Goal: Find specific page/section: Find specific page/section

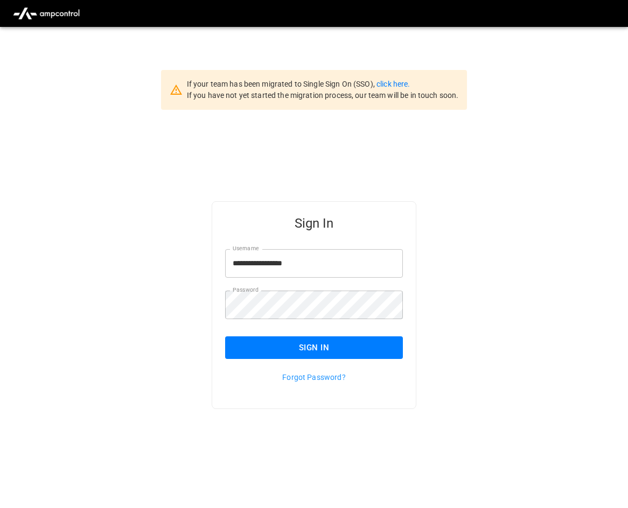
scroll to position [27, 0]
type input "**********"
click at [311, 345] on button "Sign In" at bounding box center [314, 348] width 178 height 23
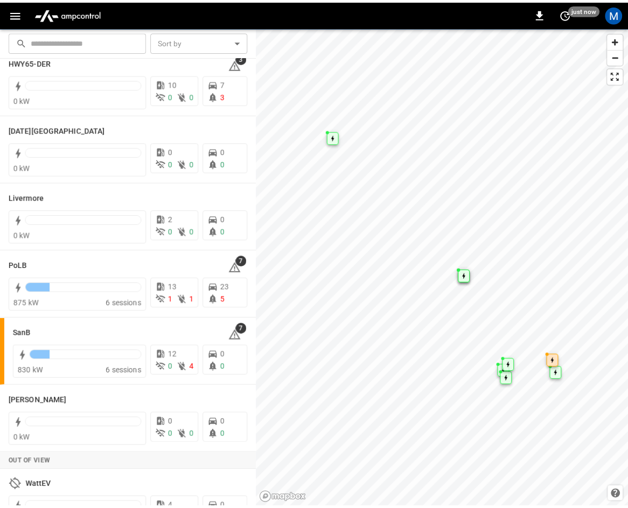
scroll to position [162, 0]
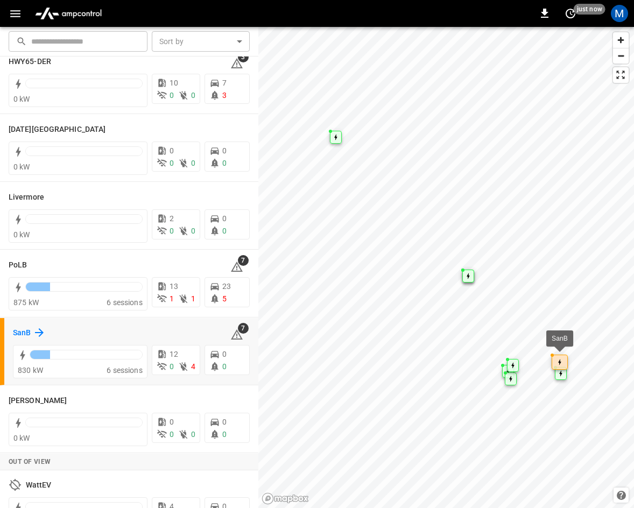
click at [39, 328] on icon at bounding box center [39, 332] width 13 height 13
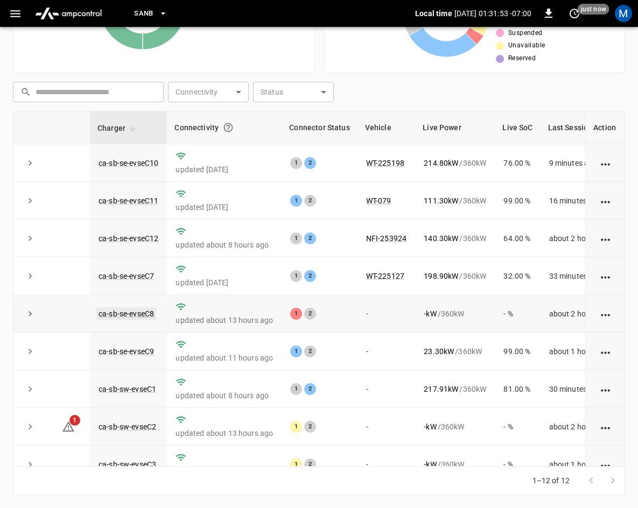
click at [144, 311] on link "ca-sb-se-evseC8" at bounding box center [126, 313] width 60 height 13
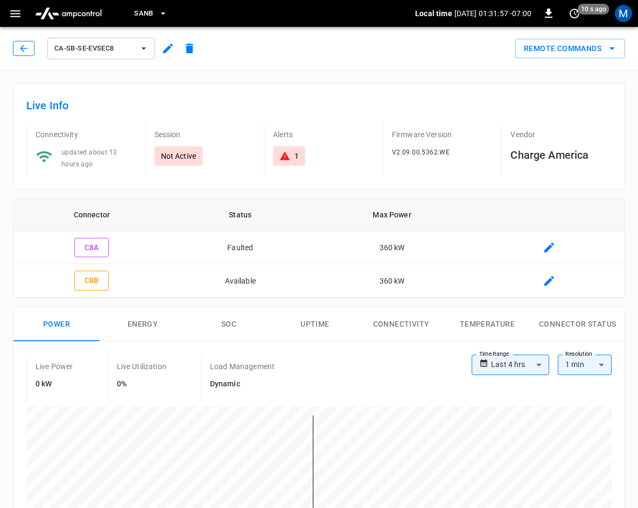
click at [25, 49] on icon "button" at bounding box center [23, 48] width 11 height 11
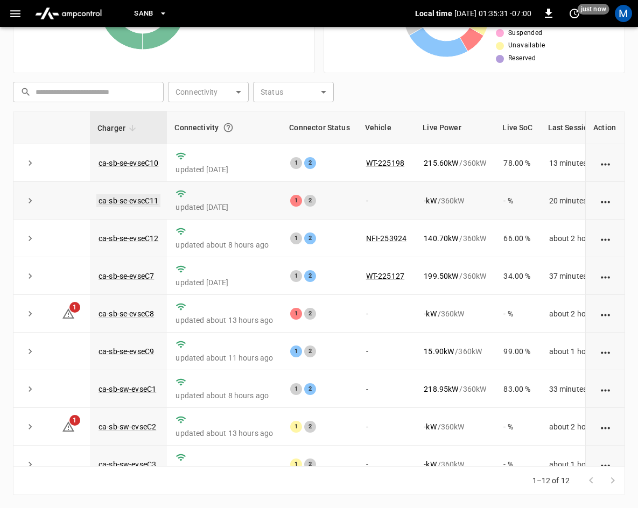
click at [135, 198] on link "ca-sb-se-evseC11" at bounding box center [128, 200] width 64 height 13
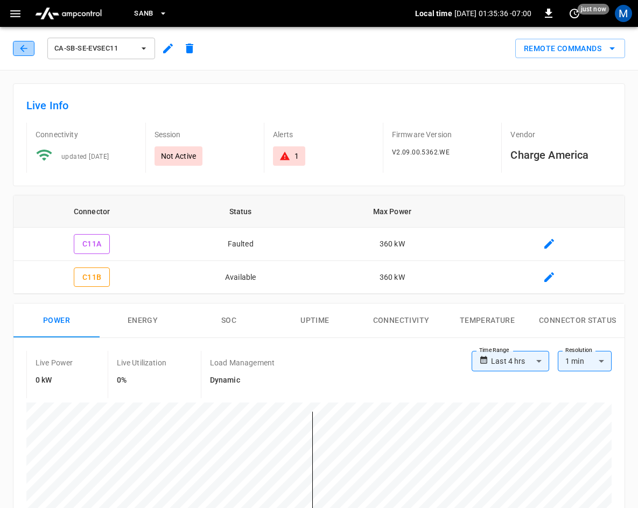
click at [20, 50] on icon "button" at bounding box center [23, 48] width 11 height 11
